Goal: Task Accomplishment & Management: Manage account settings

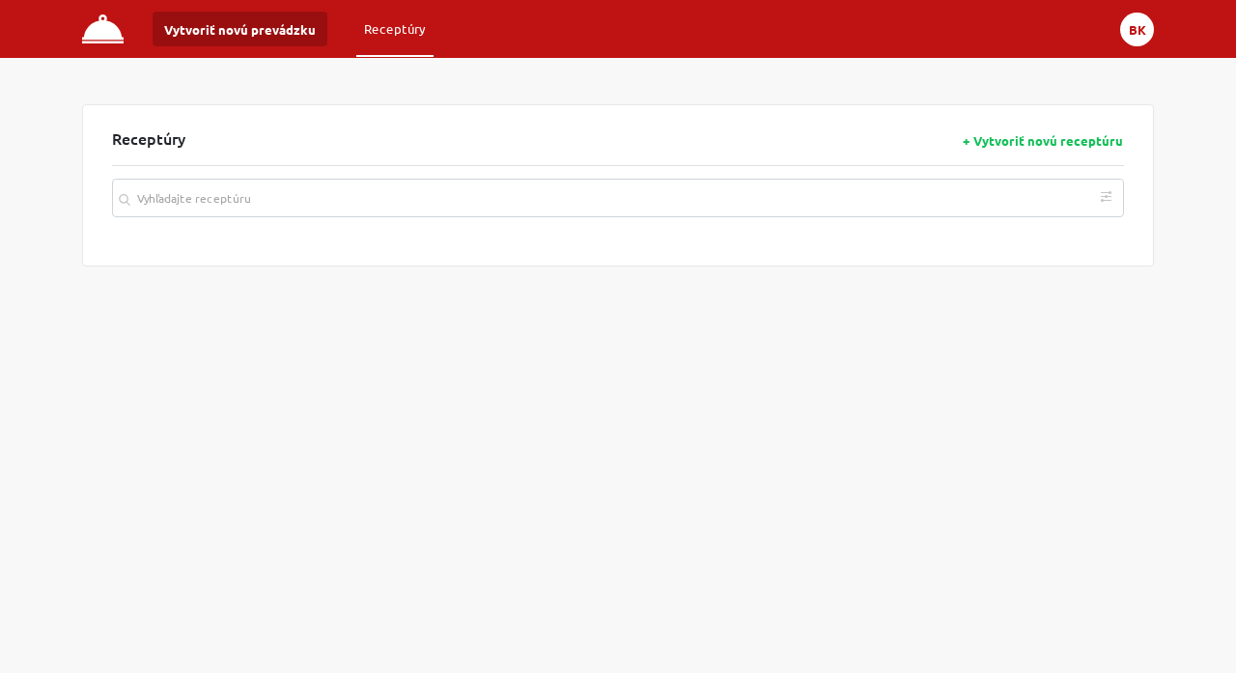
click at [1137, 33] on button "BK" at bounding box center [1138, 30] width 34 height 34
click at [213, 31] on button "Vytvoriť novú prevádzku" at bounding box center [240, 29] width 175 height 35
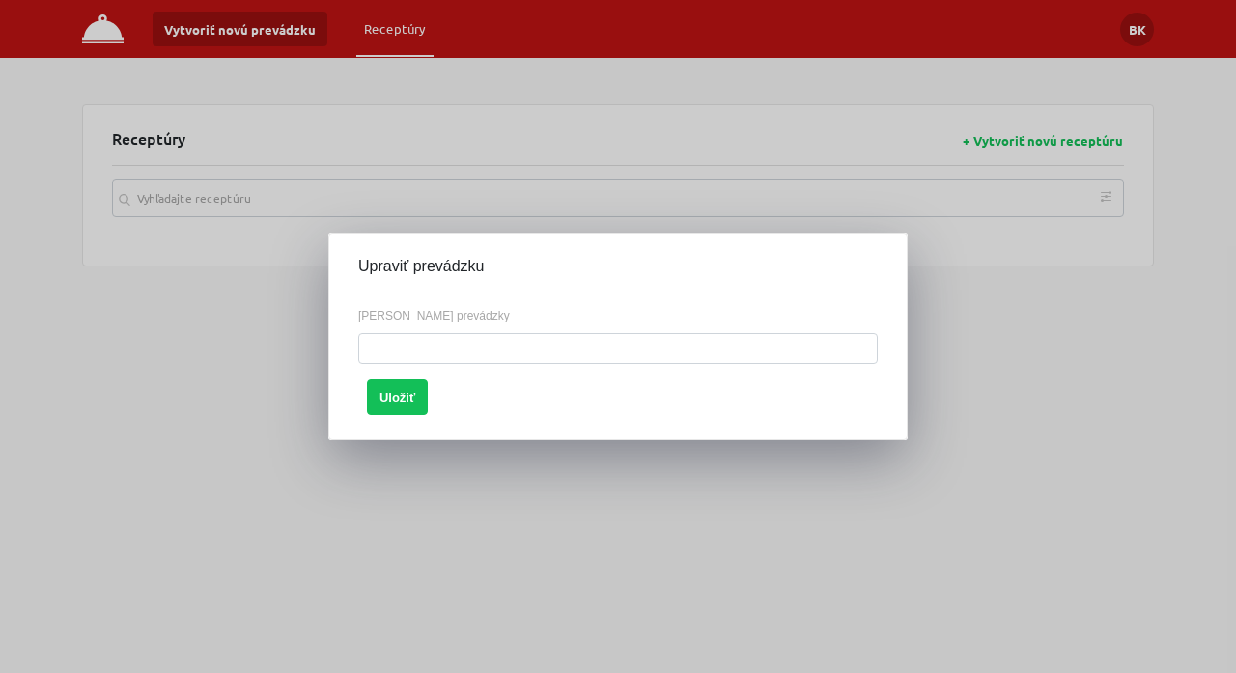
click at [544, 134] on div at bounding box center [618, 336] width 1236 height 673
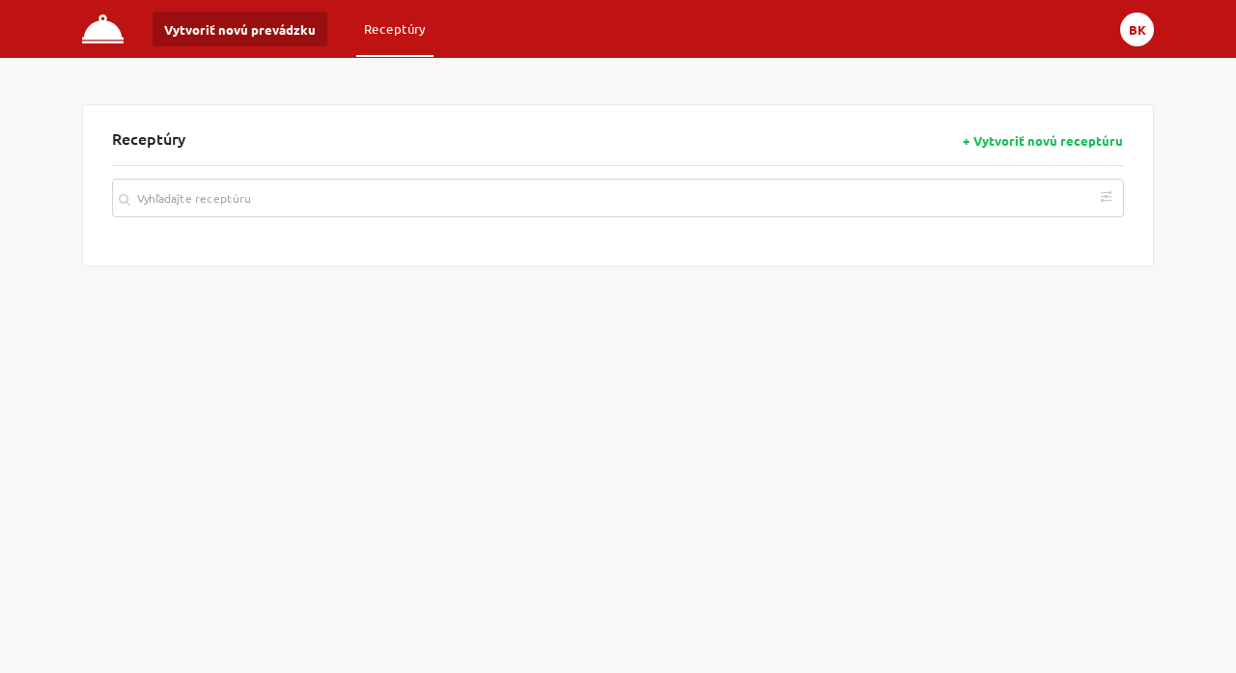
click at [1135, 38] on button "BK" at bounding box center [1138, 30] width 34 height 34
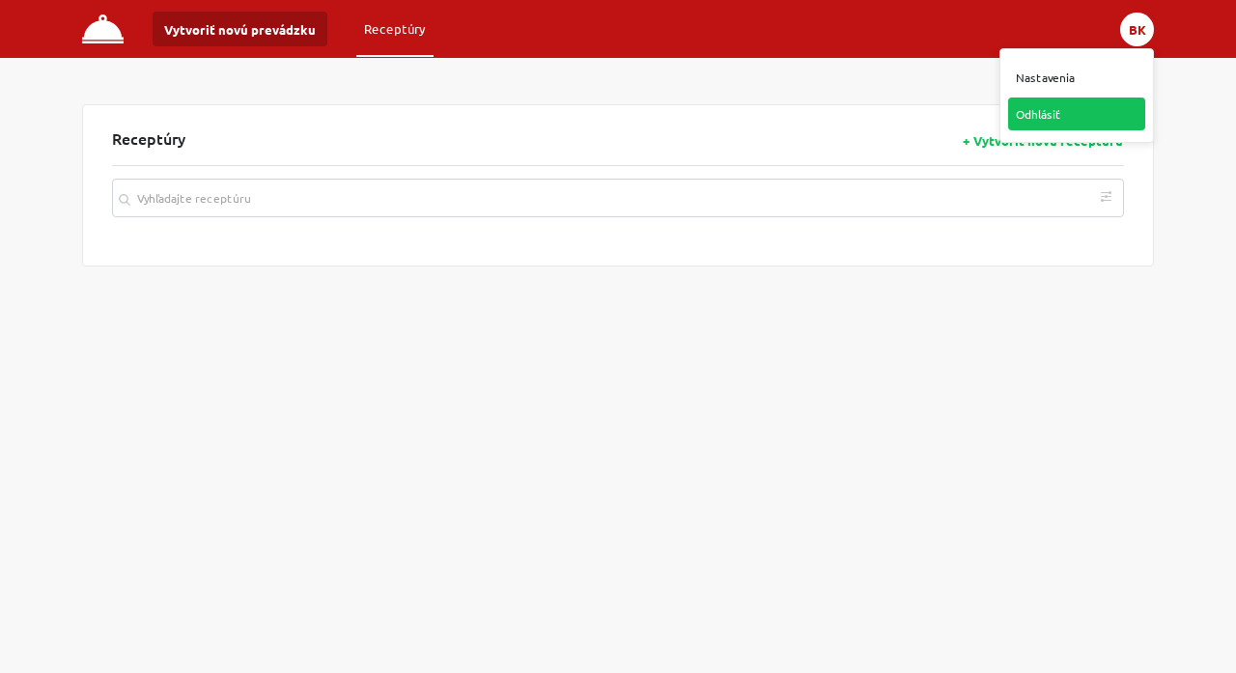
click at [1063, 112] on link "Odhlásiť" at bounding box center [1077, 114] width 137 height 33
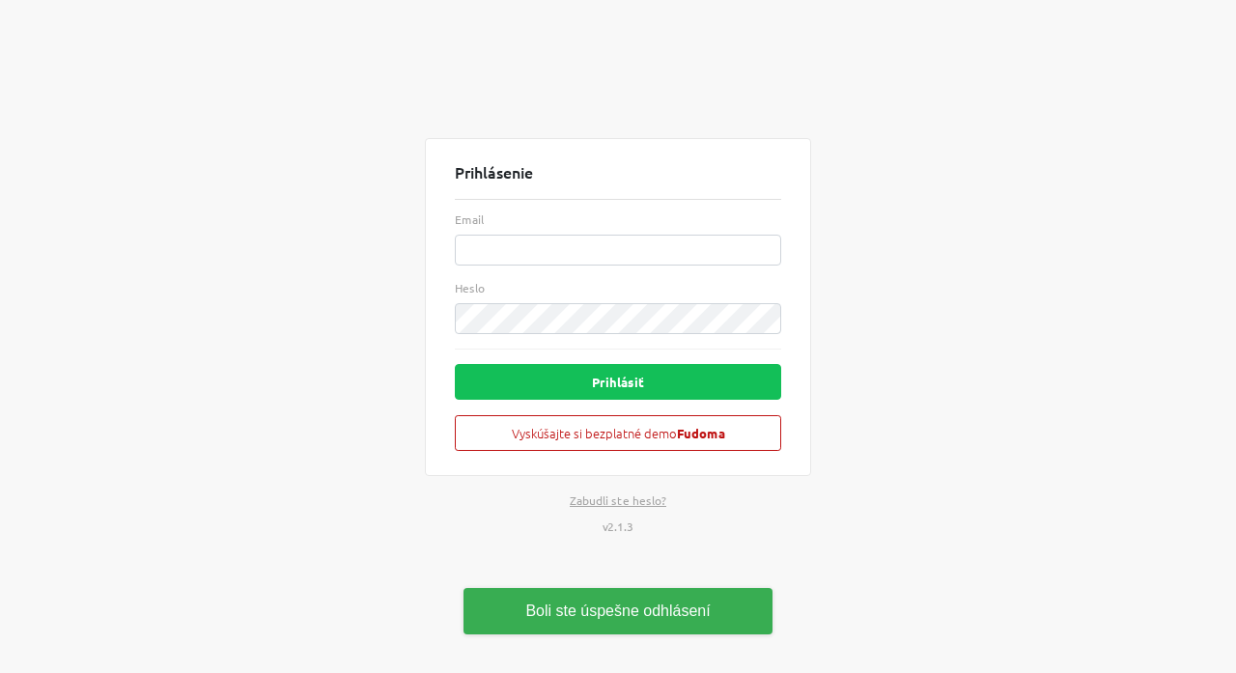
click at [880, 287] on div "Prihlásenie Email Heslo Prihlásiť Vyskúšajte si bezplatné demo Fudoma Zabudli s…" at bounding box center [618, 336] width 1101 height 673
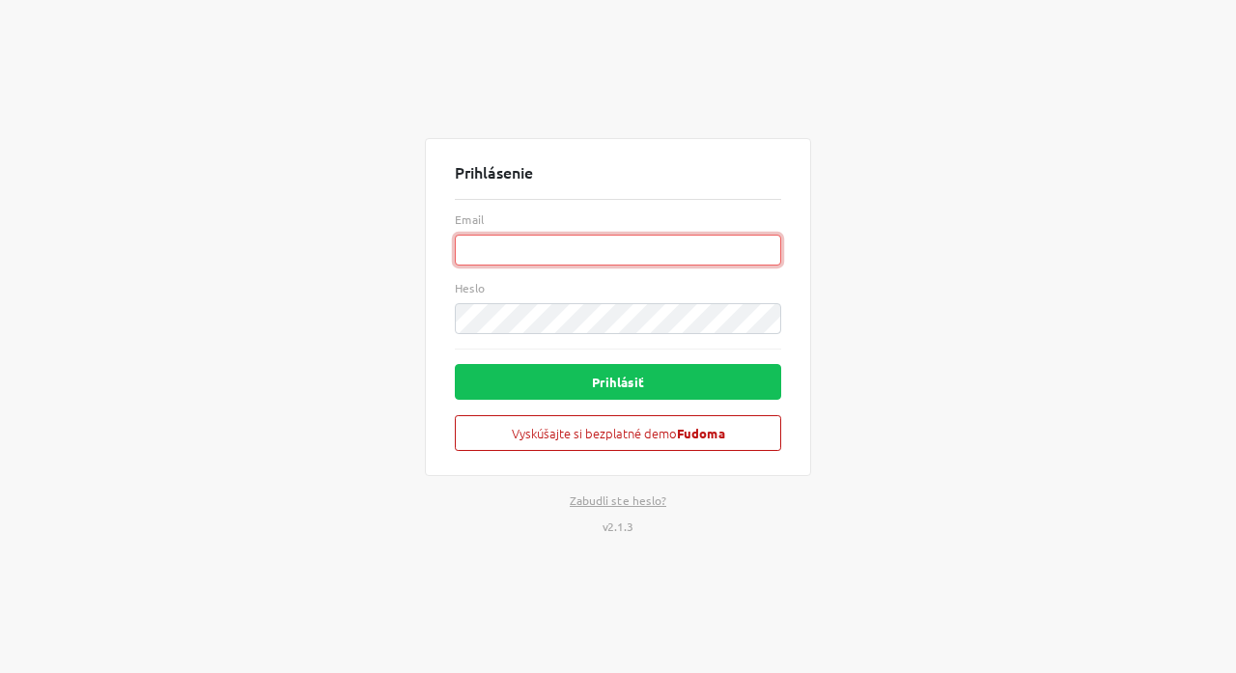
click at [516, 252] on input "Email" at bounding box center [618, 250] width 327 height 31
paste input "barbora@kohutka.cz"
type input "barbora@kohutka.cz"
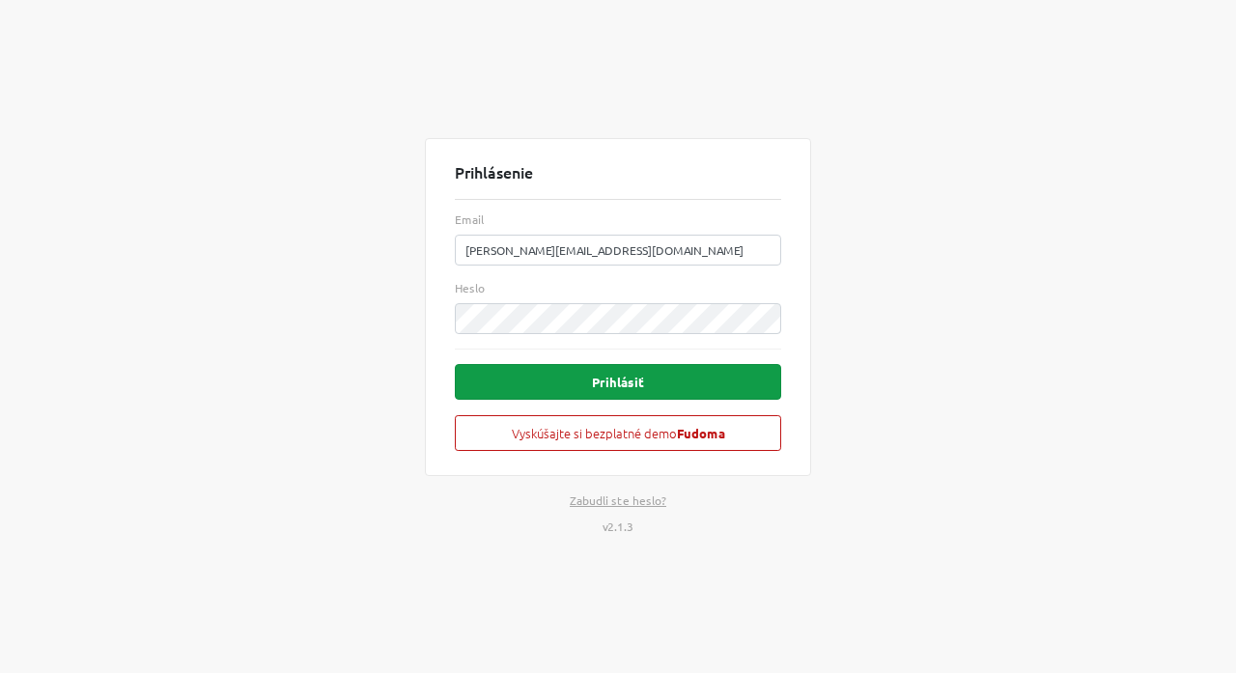
click at [640, 385] on button "Prihlásiť" at bounding box center [618, 382] width 327 height 36
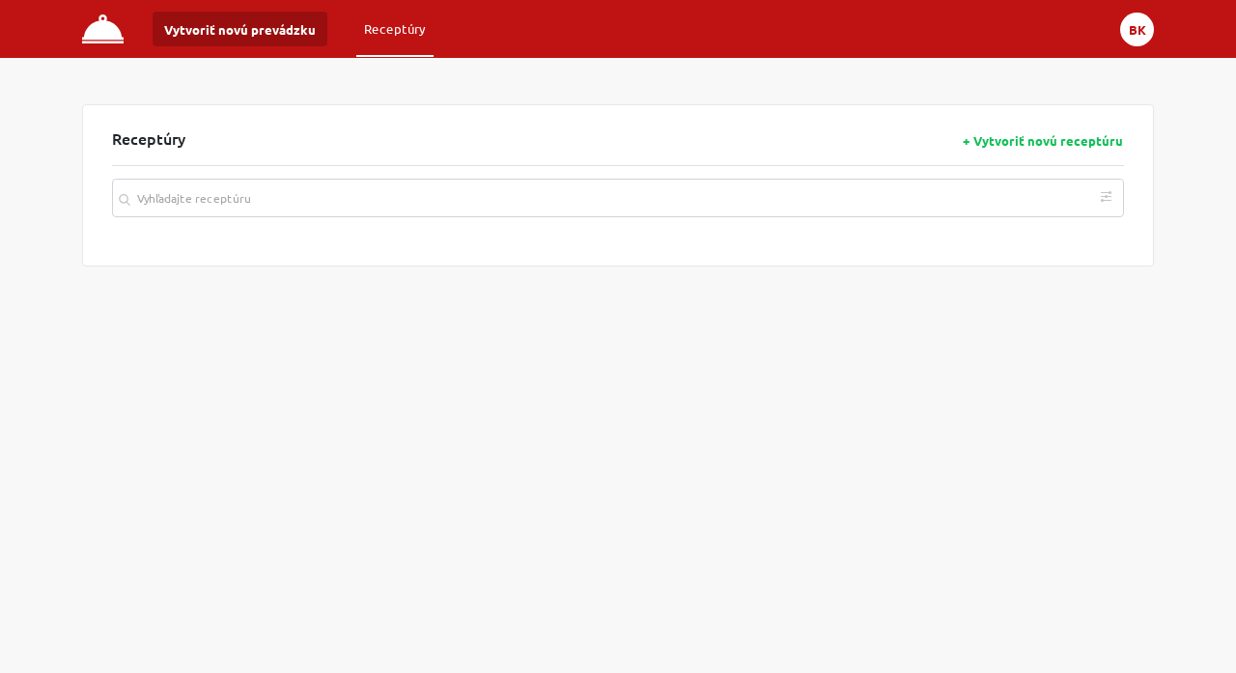
click at [1126, 29] on button "BK" at bounding box center [1138, 30] width 34 height 34
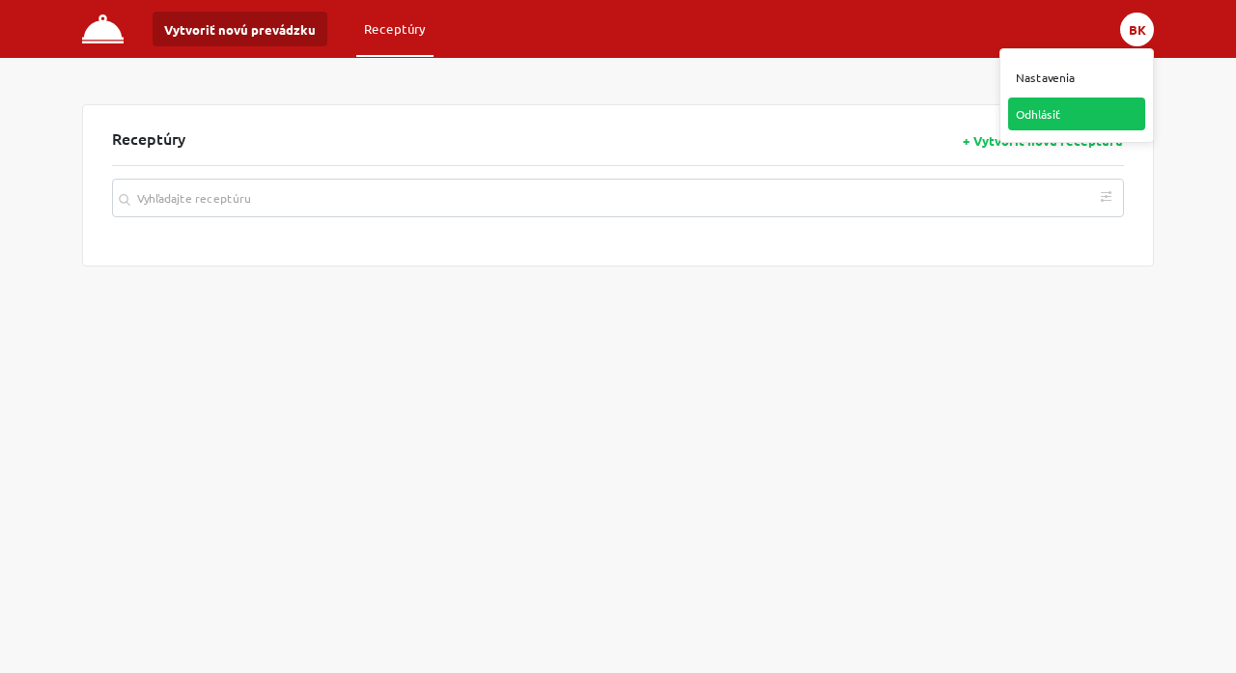
click at [1057, 114] on link "Odhlásiť" at bounding box center [1077, 114] width 137 height 33
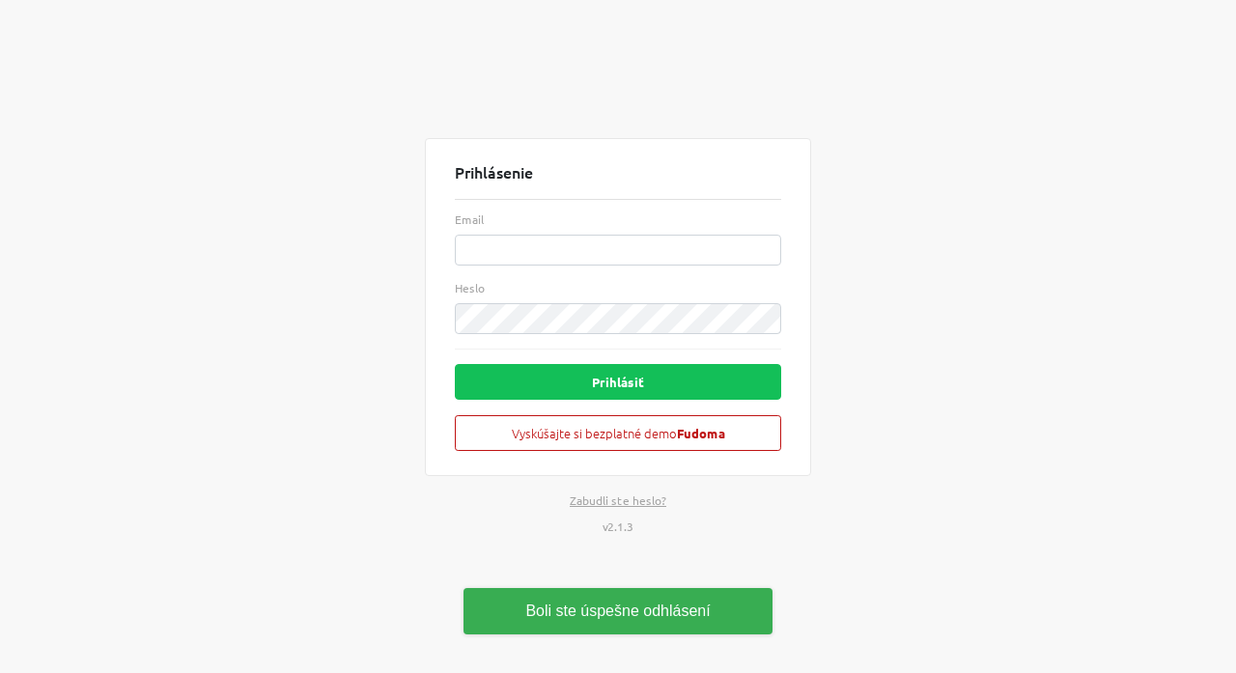
click at [1008, 224] on div "Prihlásenie Email Heslo Prihlásiť Vyskúšajte si bezplatné demo Fudoma Zabudli s…" at bounding box center [618, 336] width 1101 height 673
